Goal: Task Accomplishment & Management: Manage account settings

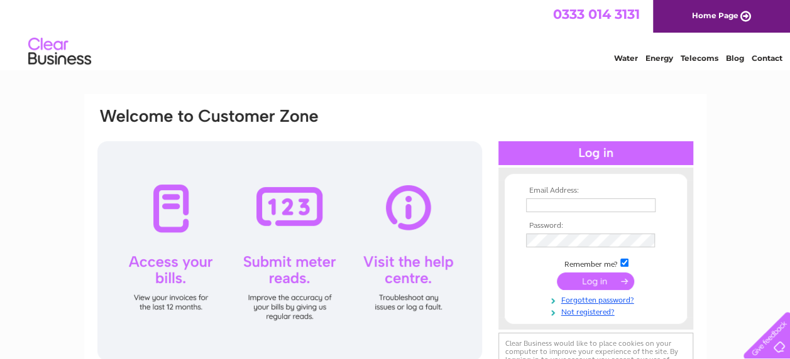
type input "[PERSON_NAME][EMAIL_ADDRESS][DOMAIN_NAME]"
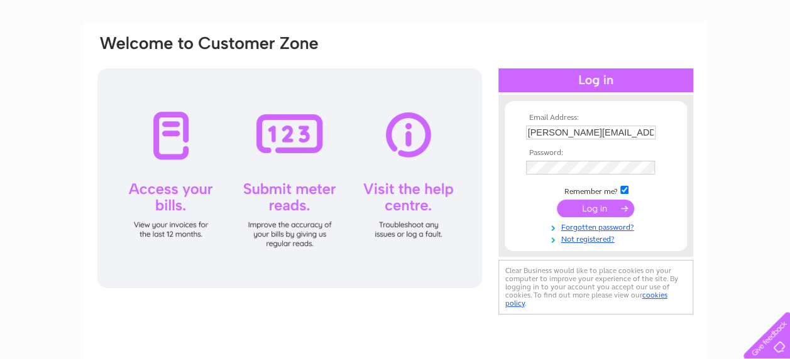
scroll to position [72, 0]
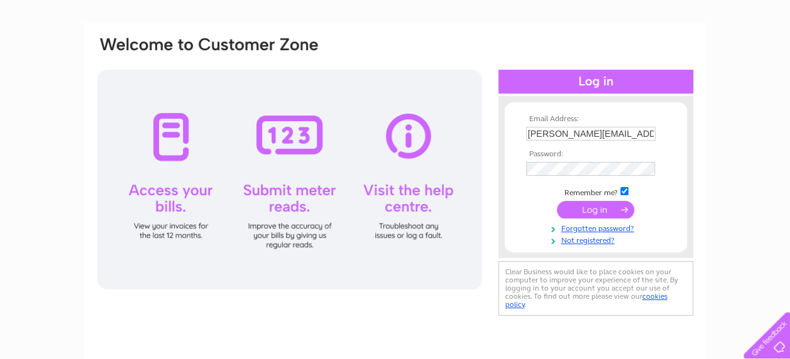
click at [587, 207] on input "submit" at bounding box center [595, 210] width 77 height 18
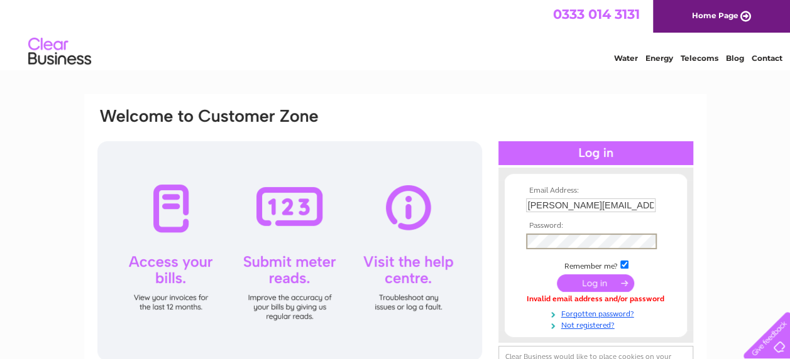
click at [661, 269] on tbody "Email Address: b.millidge@ntlworld.com Password: Remember me?" at bounding box center [596, 259] width 146 height 144
click at [586, 278] on input "submit" at bounding box center [595, 282] width 77 height 18
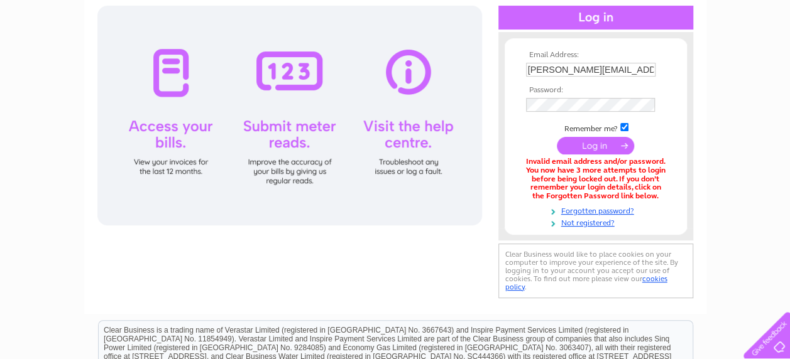
scroll to position [139, 0]
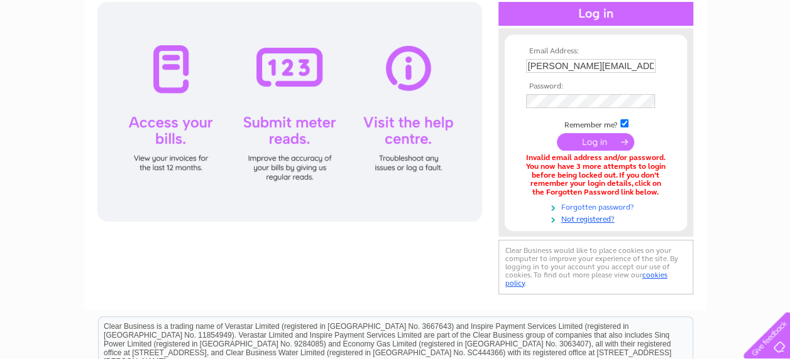
click at [581, 206] on link "Forgotten password?" at bounding box center [597, 206] width 143 height 12
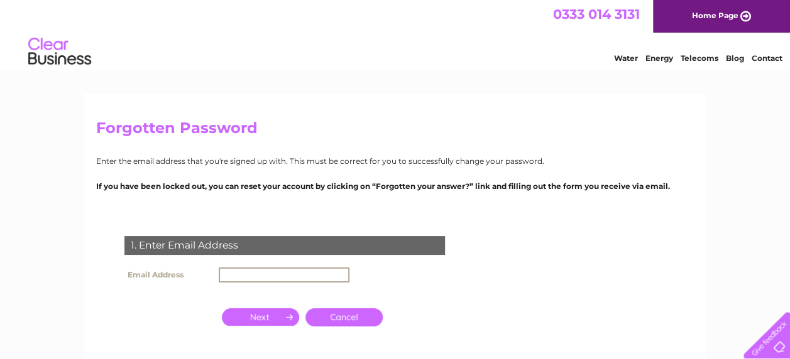
click at [234, 278] on input "text" at bounding box center [284, 275] width 131 height 15
type input "[PERSON_NAME][EMAIL_ADDRESS][DOMAIN_NAME]"
click at [252, 313] on input "button" at bounding box center [260, 317] width 77 height 18
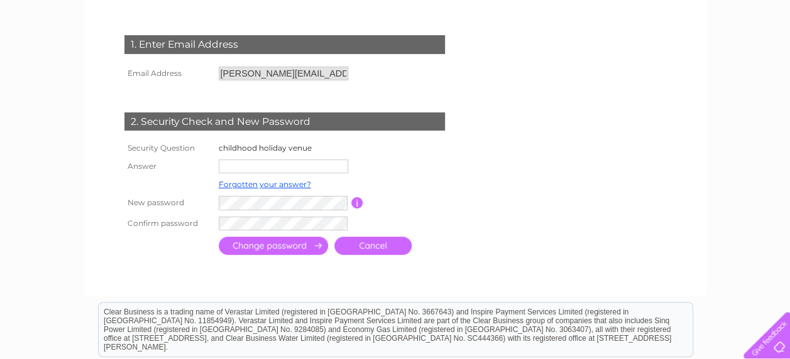
scroll to position [202, 0]
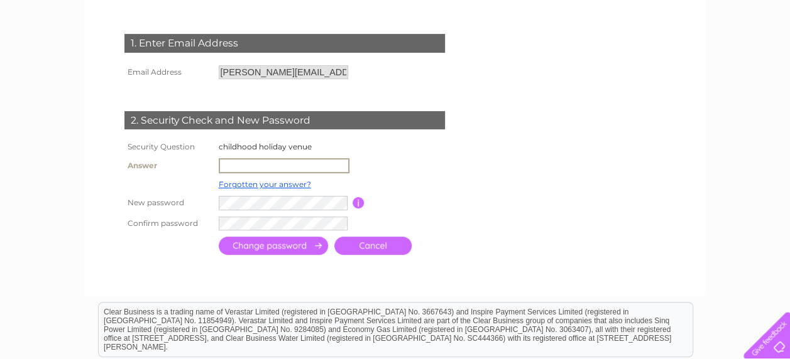
click at [249, 164] on input "text" at bounding box center [284, 165] width 131 height 15
type input "[PERSON_NAME][EMAIL_ADDRESS][DOMAIN_NAME]"
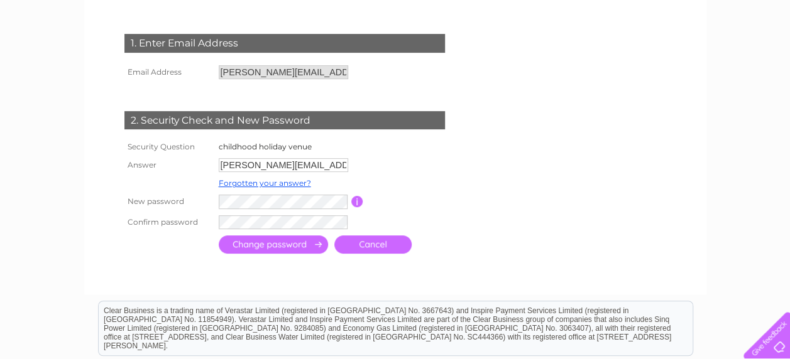
click at [354, 200] on input "button" at bounding box center [357, 201] width 12 height 11
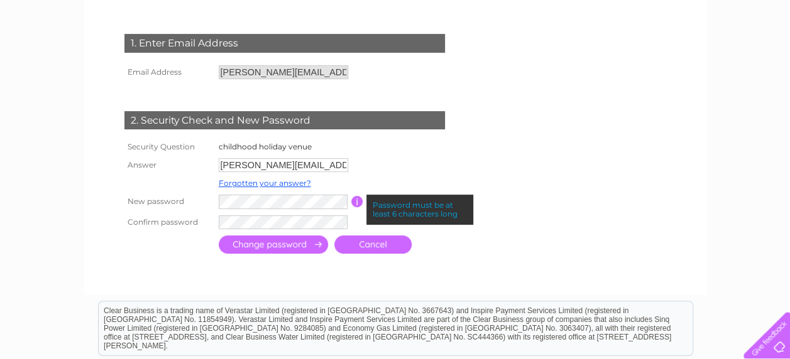
click at [354, 200] on input "button" at bounding box center [357, 201] width 12 height 11
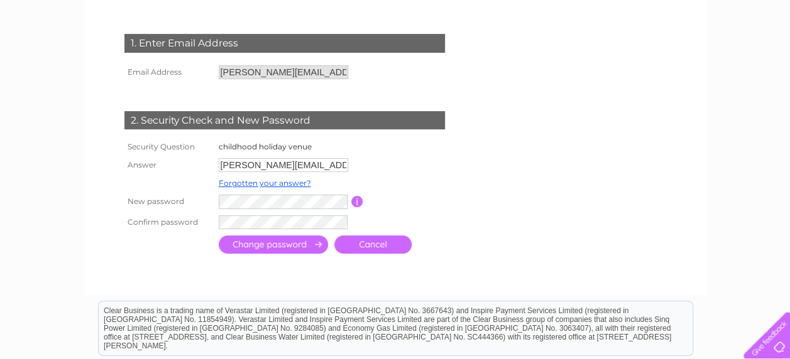
drag, startPoint x: 318, startPoint y: 215, endPoint x: 373, endPoint y: 226, distance: 56.3
click at [373, 226] on td at bounding box center [340, 222] width 248 height 21
click at [268, 246] on input "submit" at bounding box center [273, 245] width 109 height 18
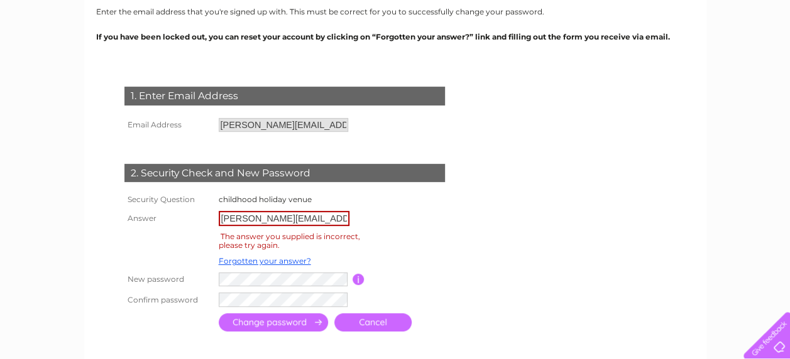
scroll to position [160, 0]
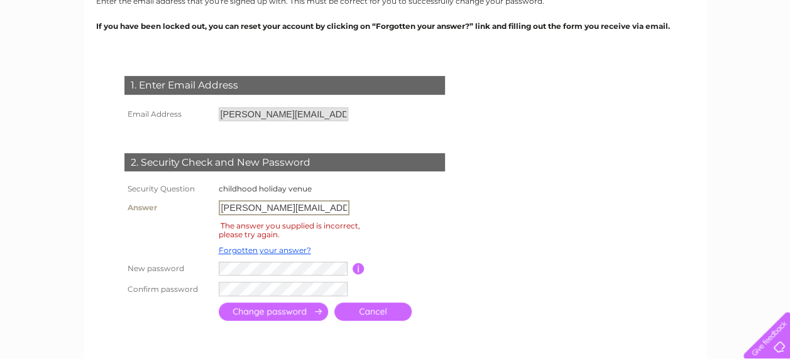
click at [329, 207] on input "[PERSON_NAME][EMAIL_ADDRESS][DOMAIN_NAME]" at bounding box center [284, 207] width 131 height 15
type input "b"
type input "n"
click at [236, 210] on input "newmilton" at bounding box center [284, 207] width 131 height 15
click at [289, 210] on input "new [PERSON_NAME]" at bounding box center [284, 207] width 131 height 15
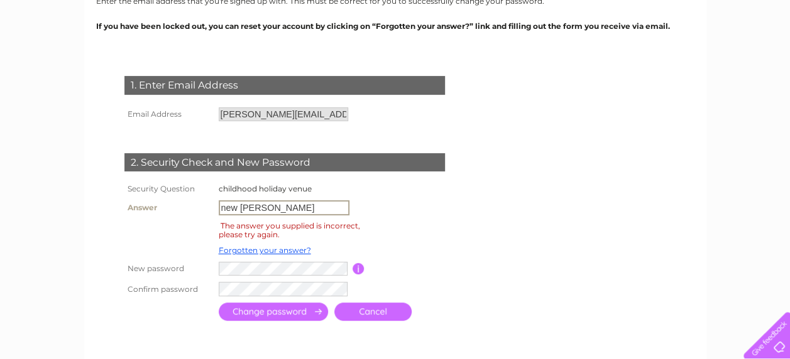
type input "new [PERSON_NAME]"
click at [358, 204] on td at bounding box center [408, 207] width 112 height 21
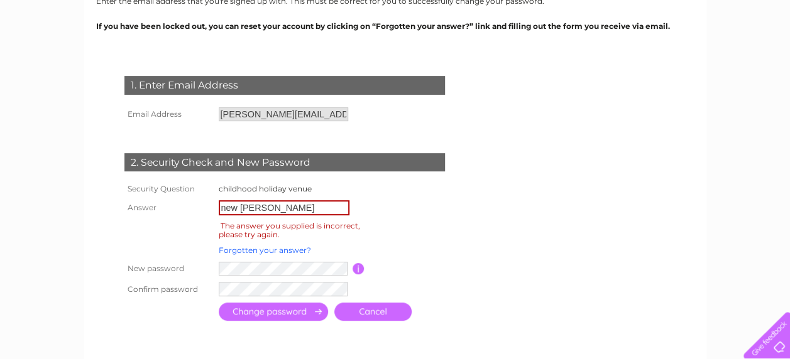
click at [243, 249] on link "Forgotten your answer?" at bounding box center [265, 250] width 92 height 9
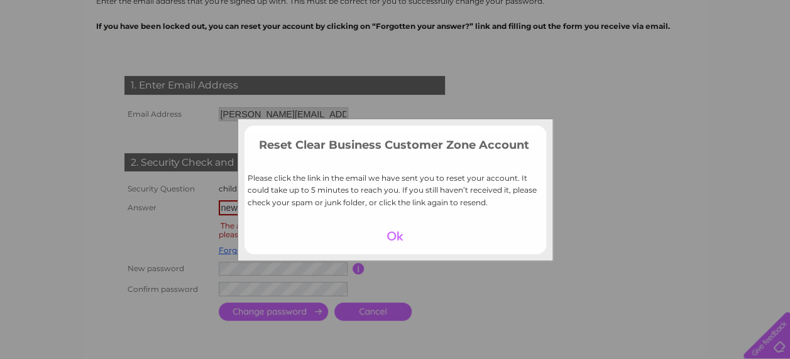
click at [393, 233] on div at bounding box center [394, 236] width 77 height 18
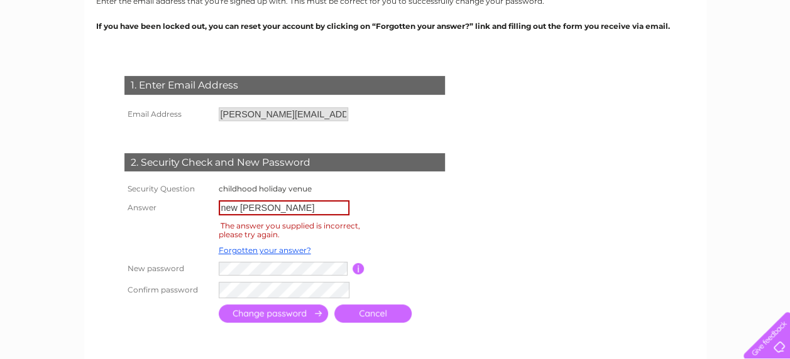
click at [288, 313] on input "submit" at bounding box center [273, 314] width 109 height 18
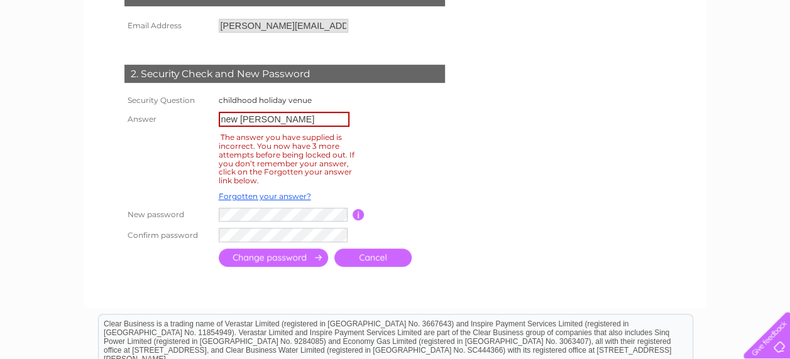
scroll to position [251, 0]
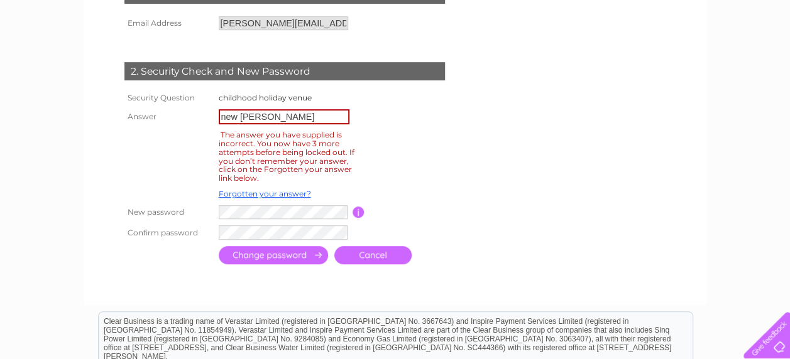
click at [366, 186] on td at bounding box center [414, 157] width 101 height 58
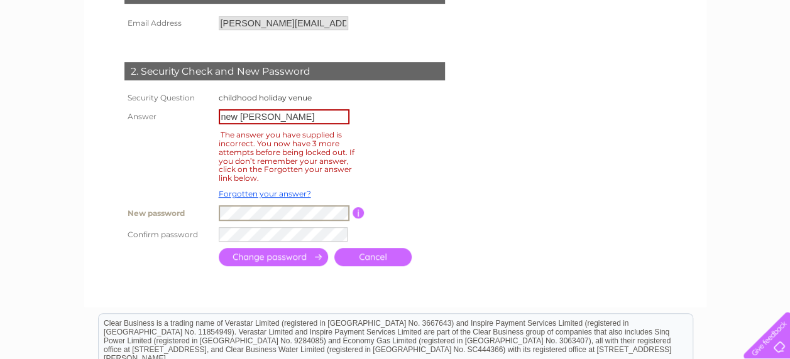
click at [392, 214] on td "Password must be at least 6 characters long" at bounding box center [414, 213] width 101 height 22
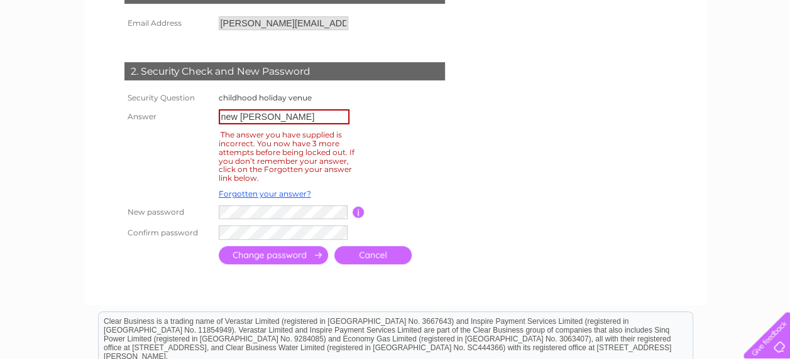
click at [486, 205] on form "1. Enter Email Address Email Address [PERSON_NAME][EMAIL_ADDRESS][DOMAIN_NAME] …" at bounding box center [395, 126] width 598 height 333
click at [255, 255] on input "submit" at bounding box center [273, 255] width 109 height 18
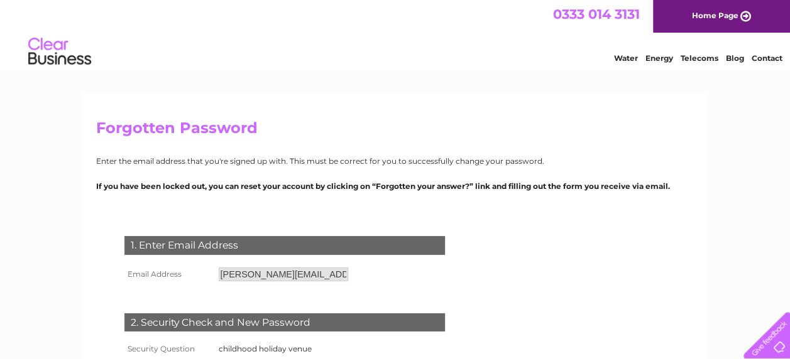
click at [709, 16] on link "Home Page" at bounding box center [721, 16] width 137 height 33
